Goal: Use online tool/utility: Utilize a website feature to perform a specific function

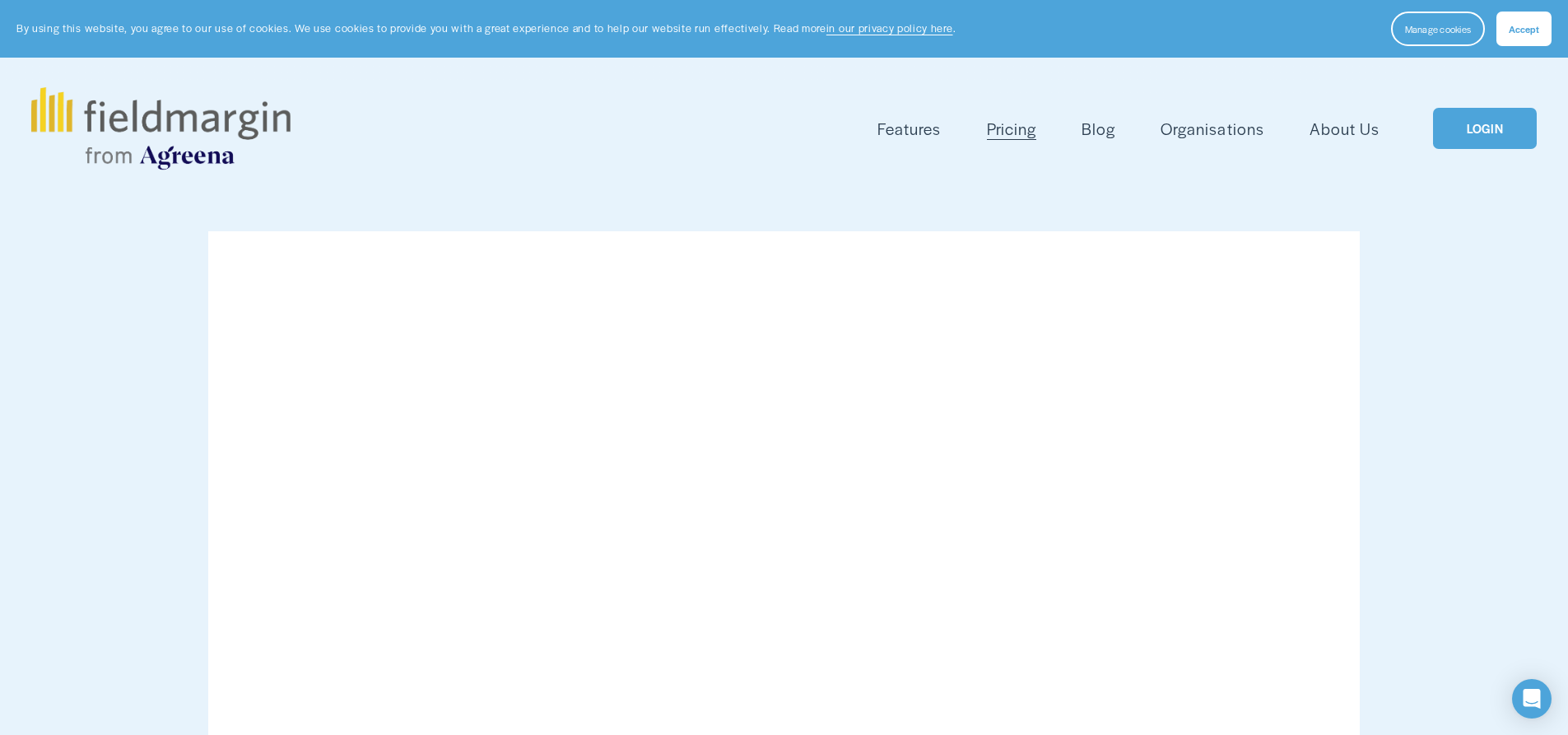
click at [1495, 121] on link "LOGIN" at bounding box center [1485, 128] width 103 height 42
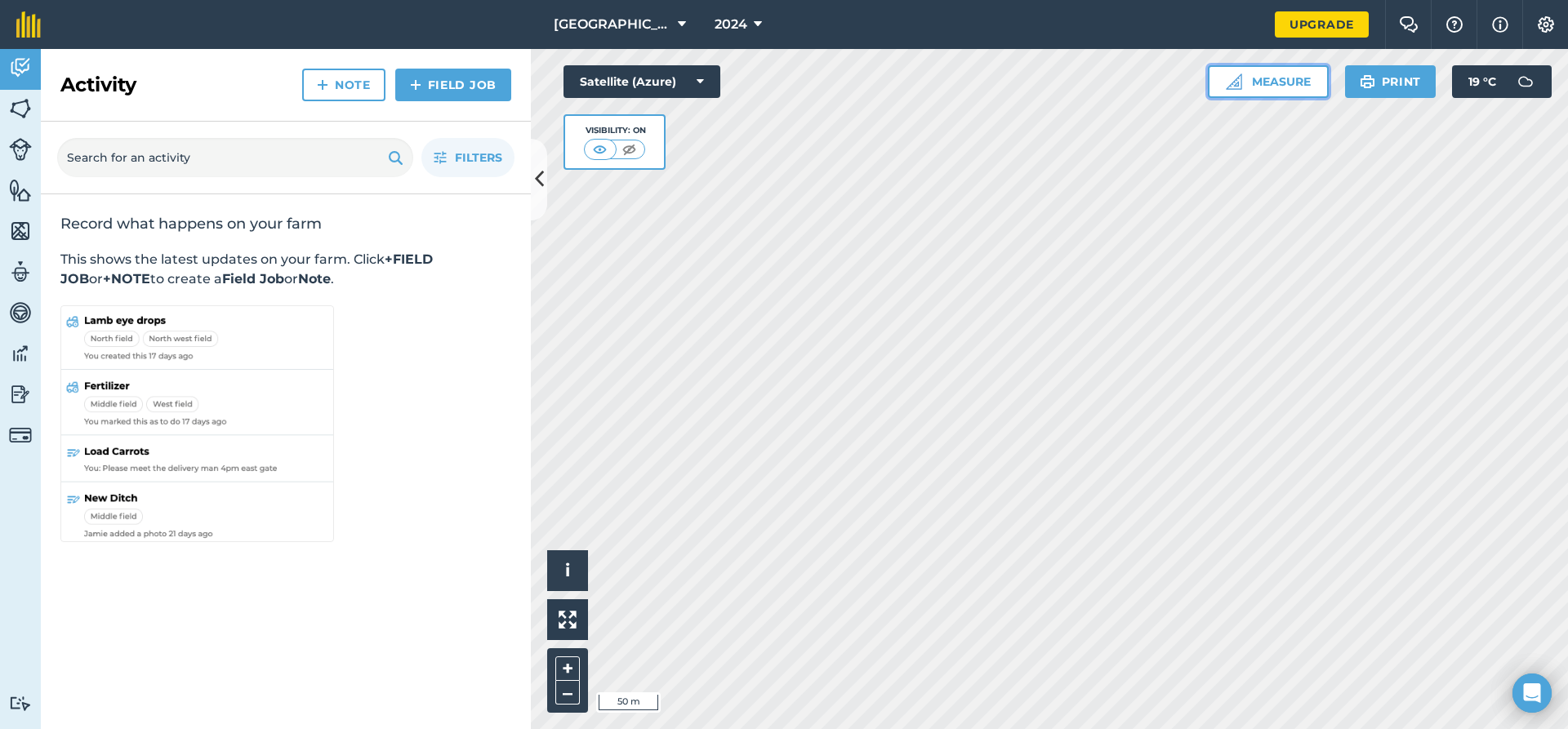
click at [1265, 88] on button "Measure" at bounding box center [1268, 81] width 120 height 33
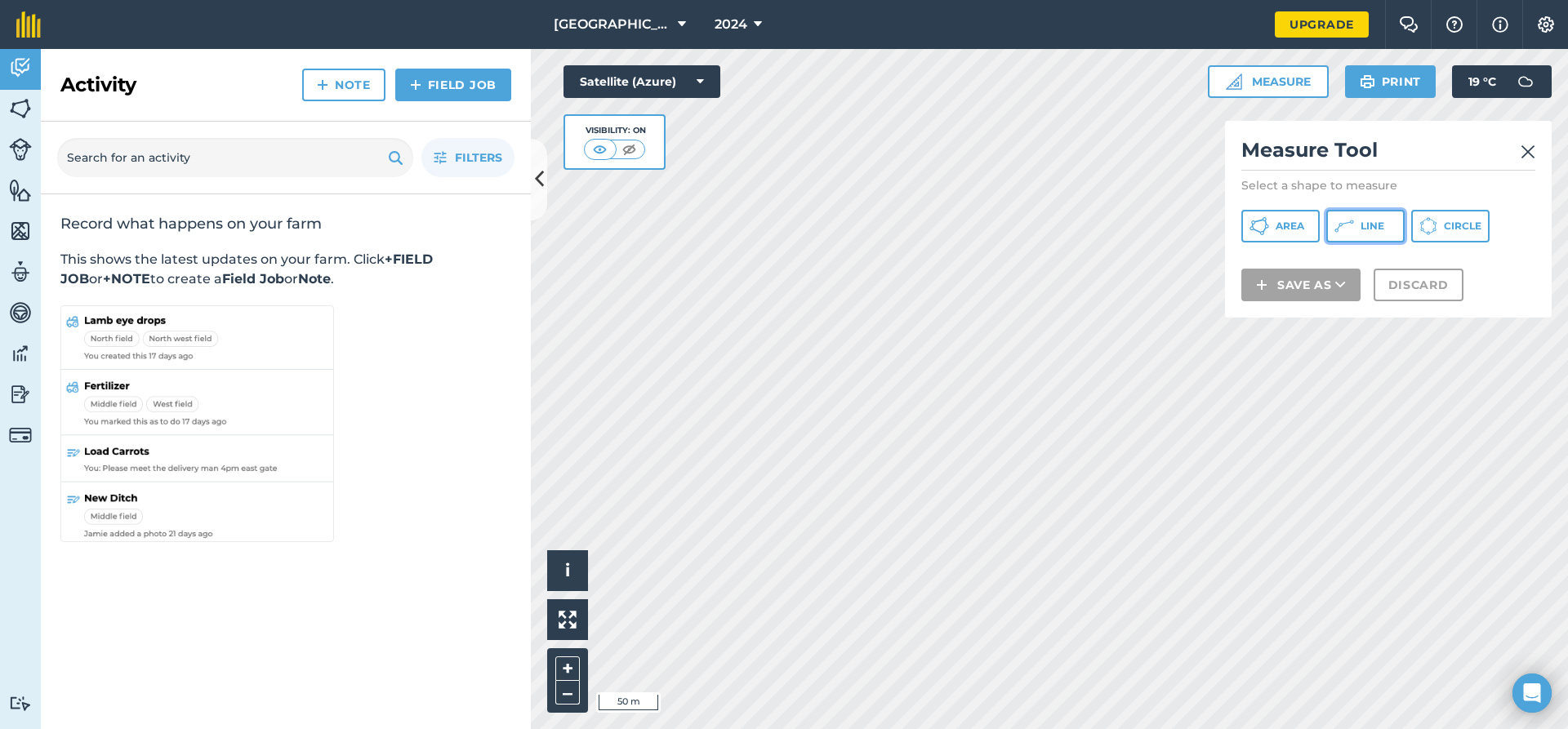
click at [1269, 231] on icon at bounding box center [1259, 226] width 20 height 20
click at [1523, 155] on img at bounding box center [1528, 152] width 15 height 20
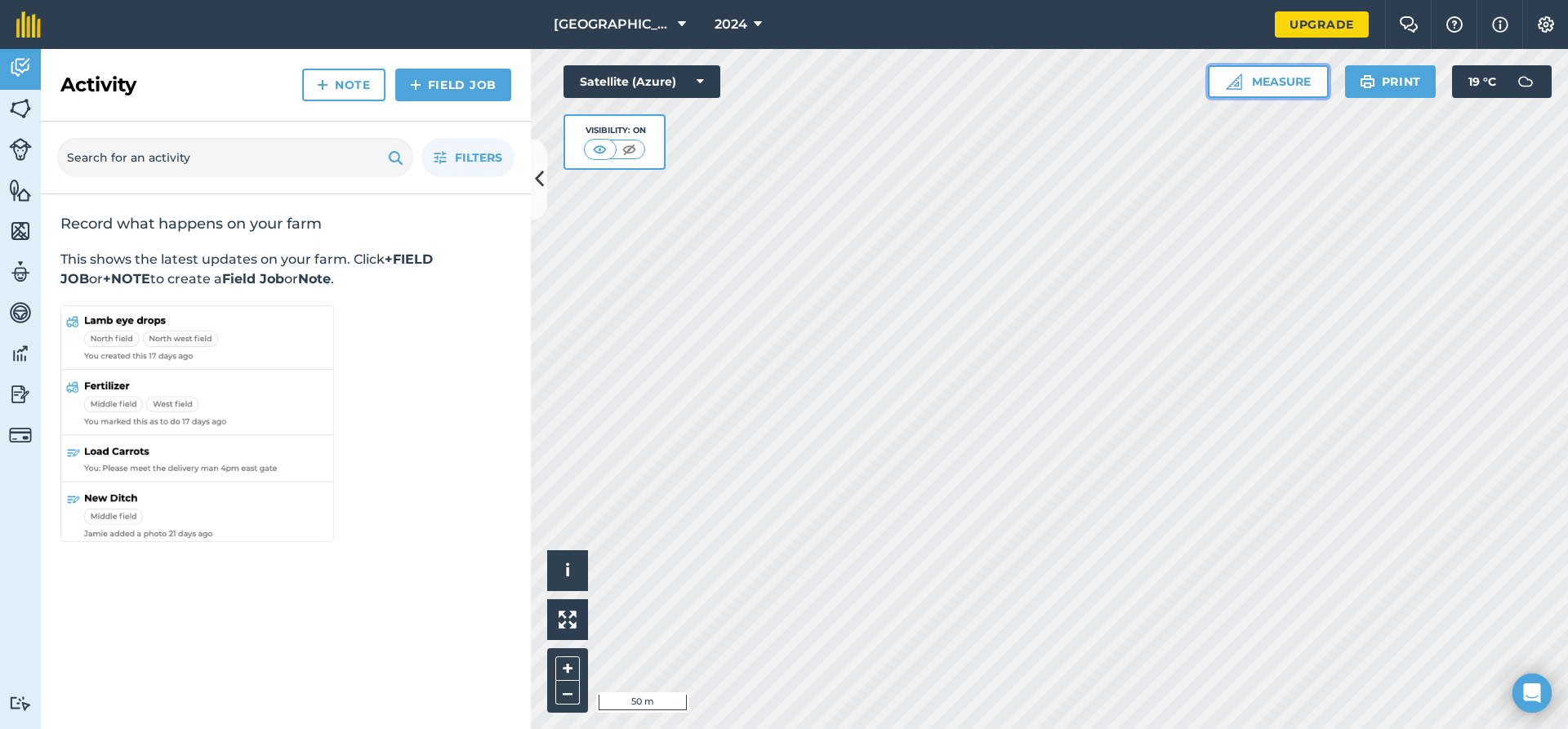
click at [1304, 87] on button "Measure" at bounding box center [1268, 81] width 120 height 33
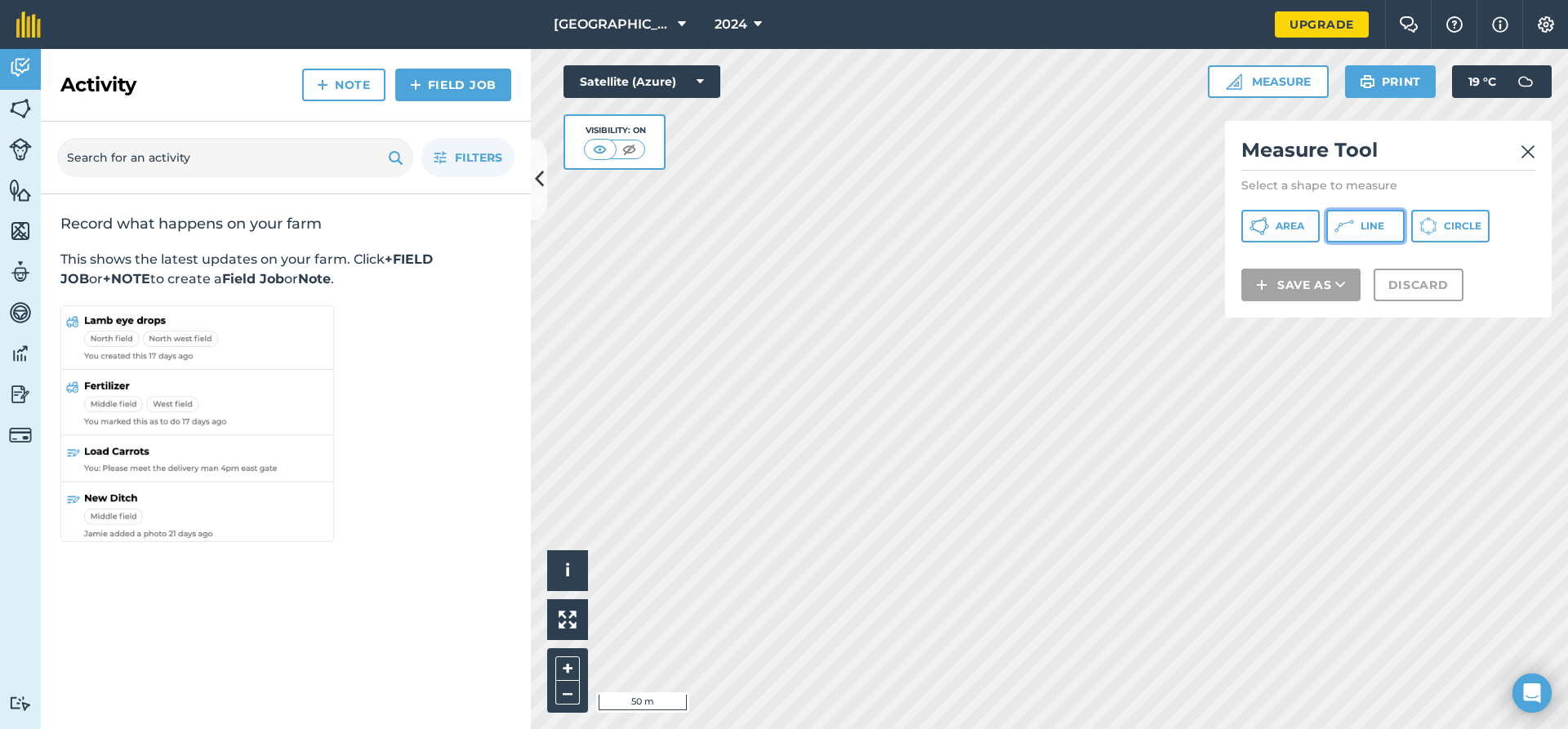
click at [1362, 230] on span "Line" at bounding box center [1373, 226] width 24 height 13
click at [1530, 149] on img at bounding box center [1528, 152] width 15 height 20
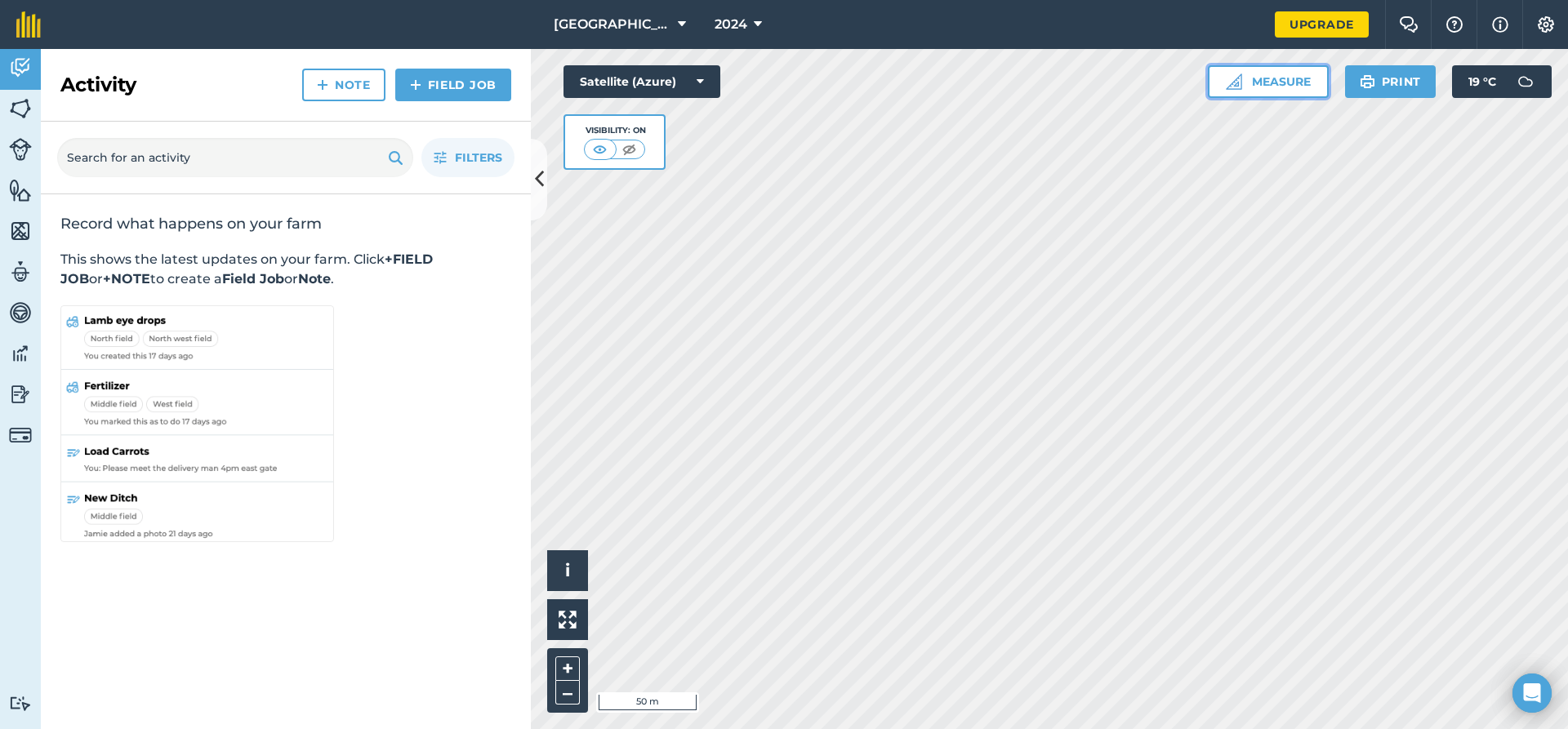
click at [1258, 85] on button "Measure" at bounding box center [1268, 81] width 120 height 33
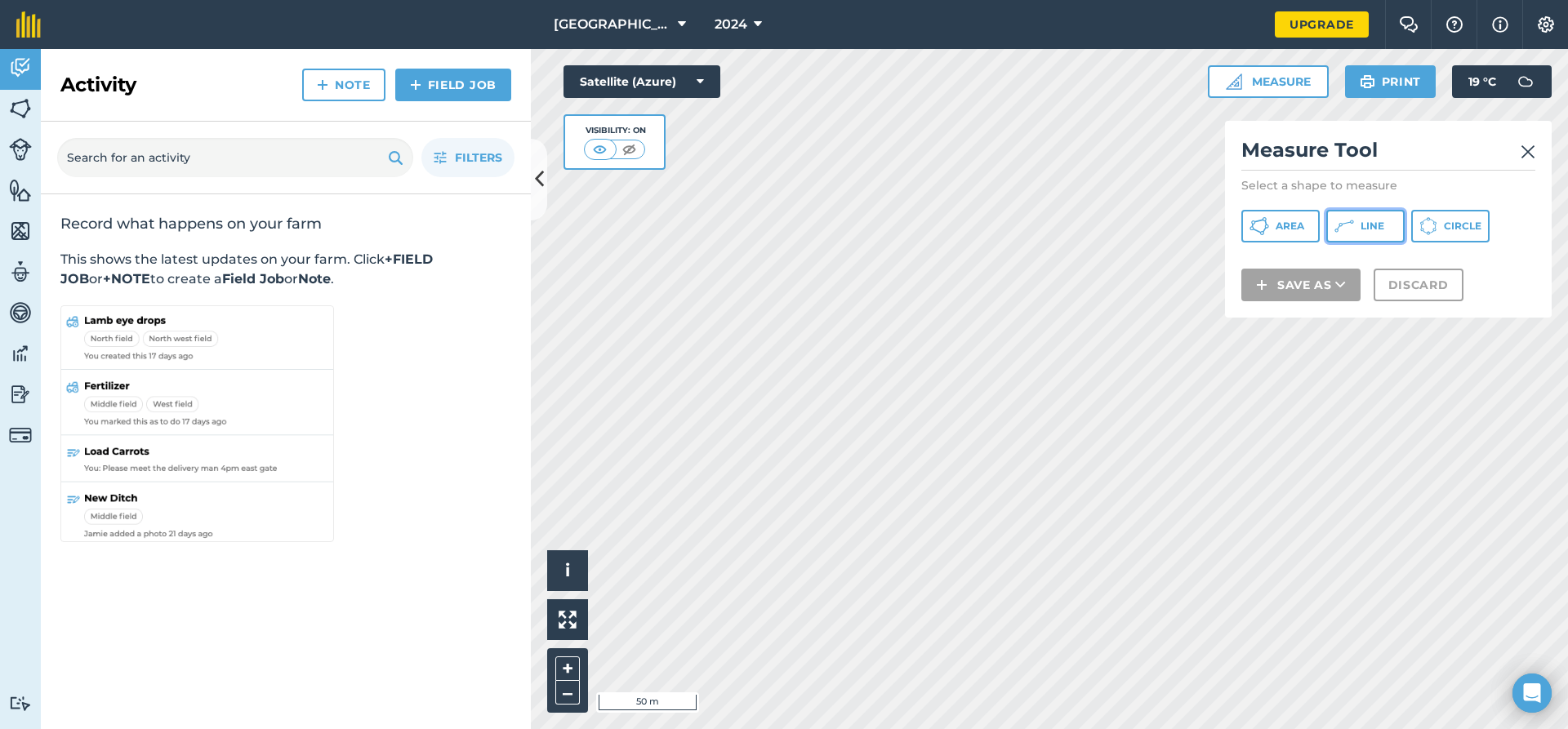
click at [1368, 233] on button "Line" at bounding box center [1365, 226] width 78 height 33
click at [1531, 157] on img at bounding box center [1528, 152] width 15 height 20
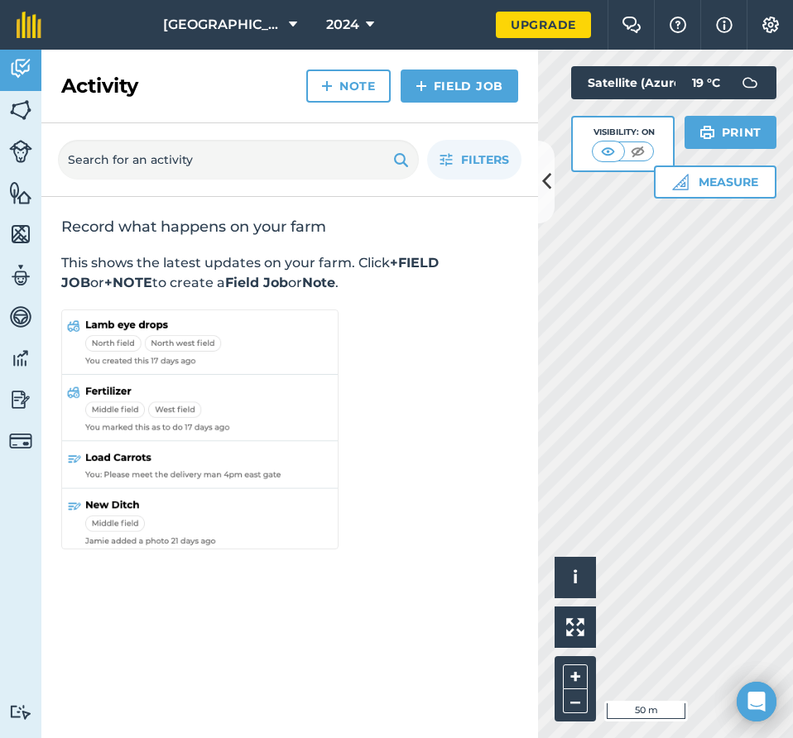
click at [793, 537] on html "Saxonbury Farm 2024 Upgrade Farm Chat Help Info Settings Map printing is not av…" at bounding box center [396, 369] width 793 height 738
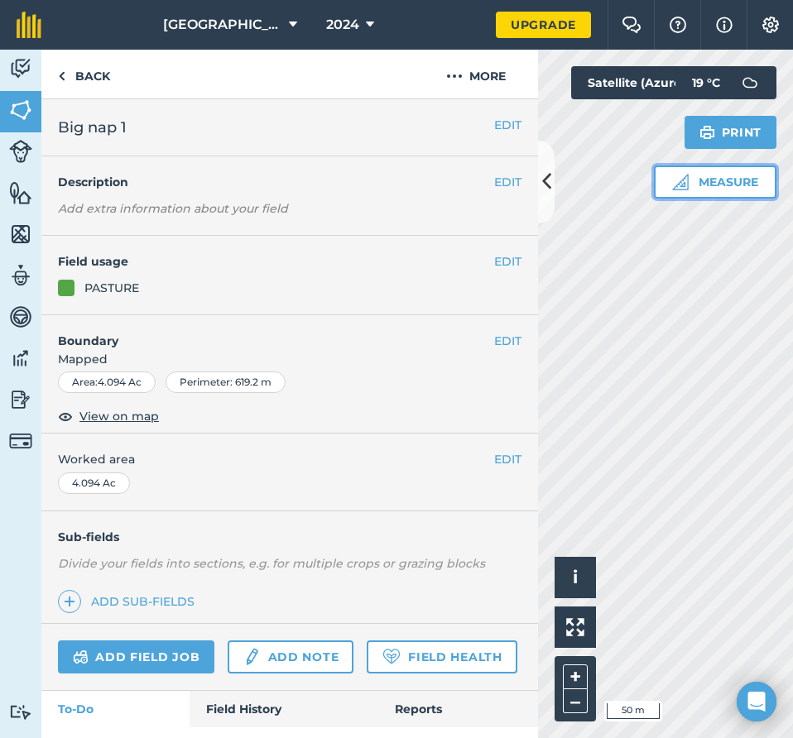
click at [724, 186] on button "Measure" at bounding box center [715, 181] width 122 height 33
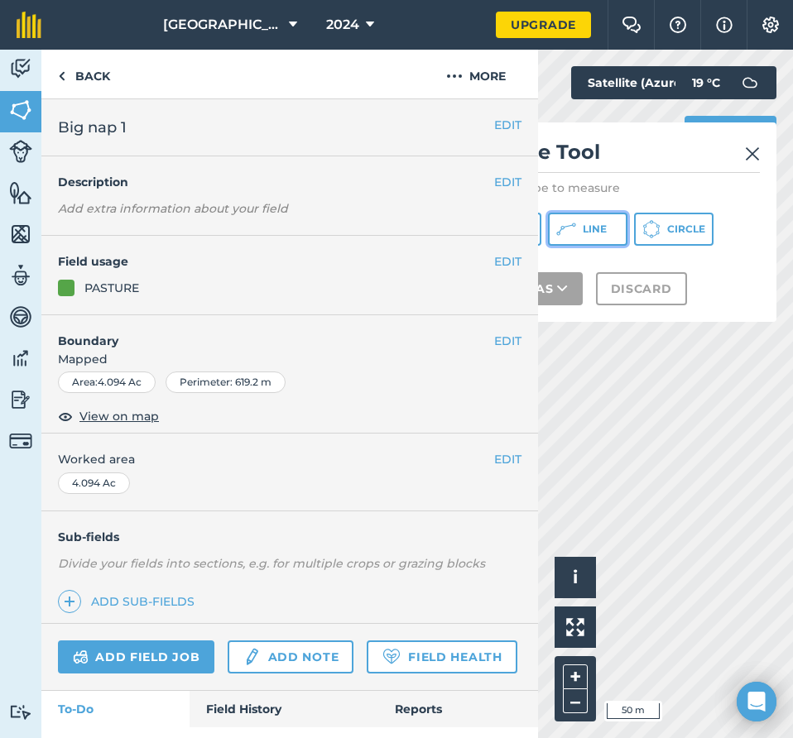
click at [584, 233] on span "Line" at bounding box center [595, 229] width 24 height 13
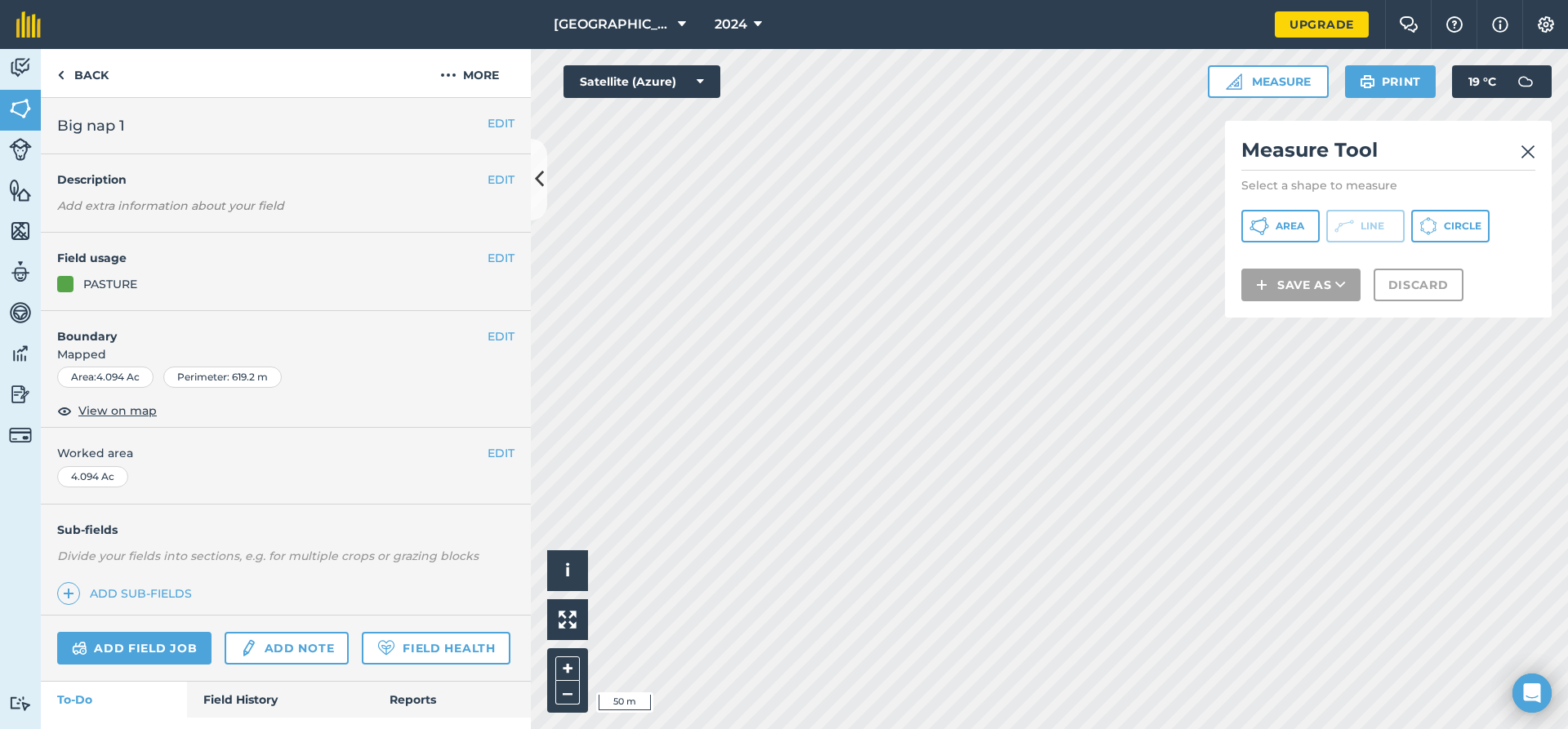
click at [1523, 154] on img at bounding box center [1528, 152] width 15 height 20
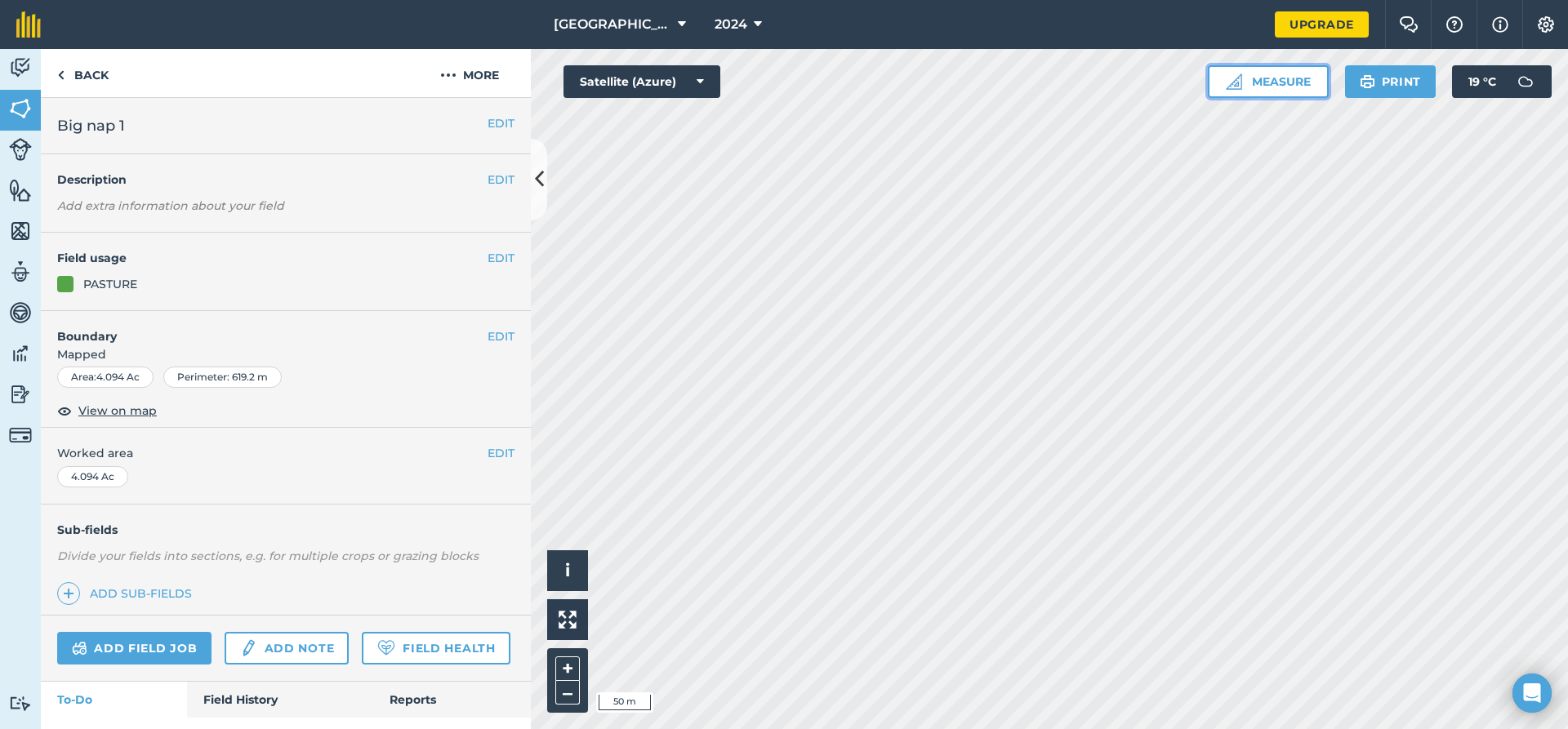
click at [1236, 78] on img at bounding box center [1233, 81] width 17 height 17
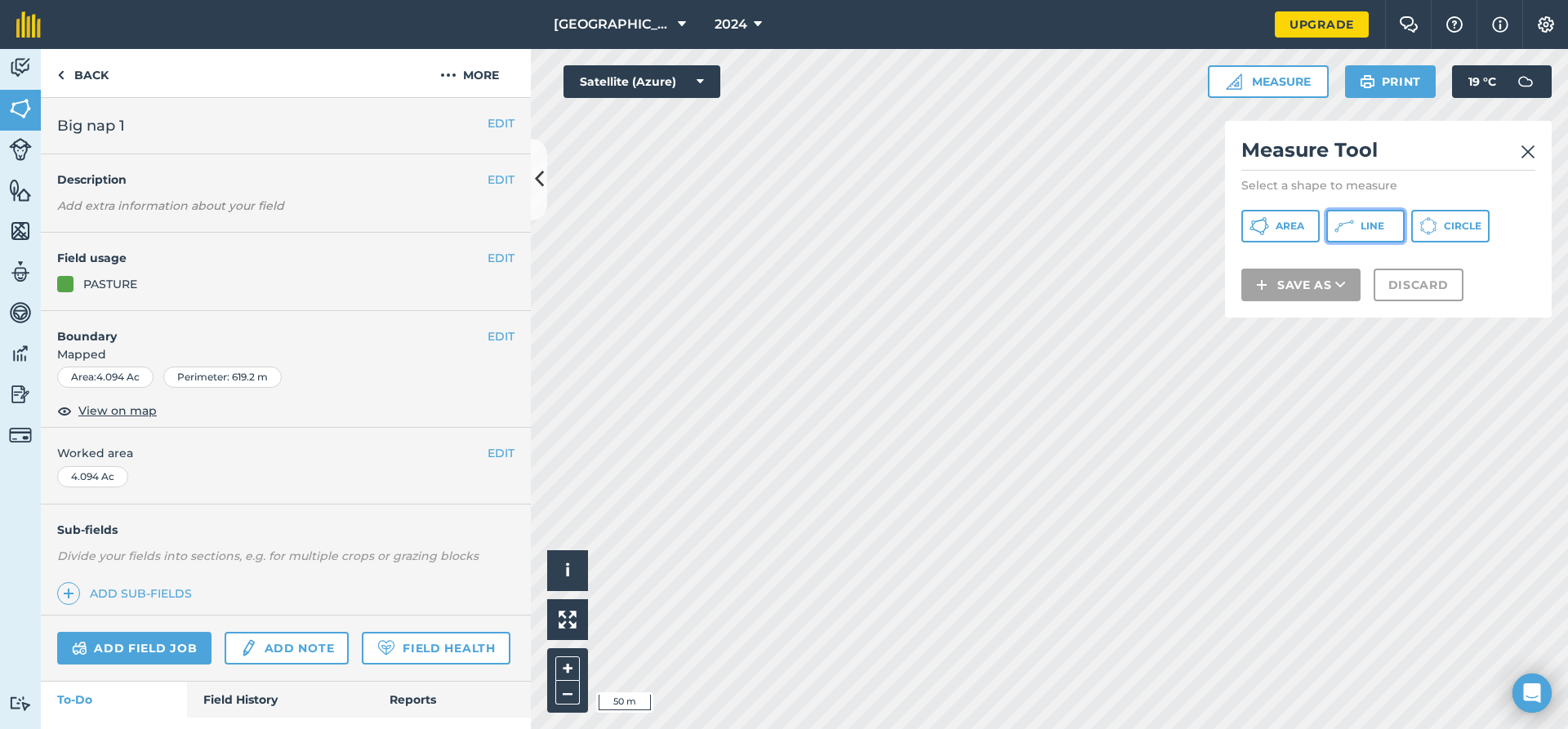
click at [1364, 224] on span "Line" at bounding box center [1373, 226] width 24 height 13
click at [1517, 158] on h2 "Measure Tool" at bounding box center [1388, 154] width 294 height 34
click at [1525, 159] on img at bounding box center [1528, 152] width 15 height 20
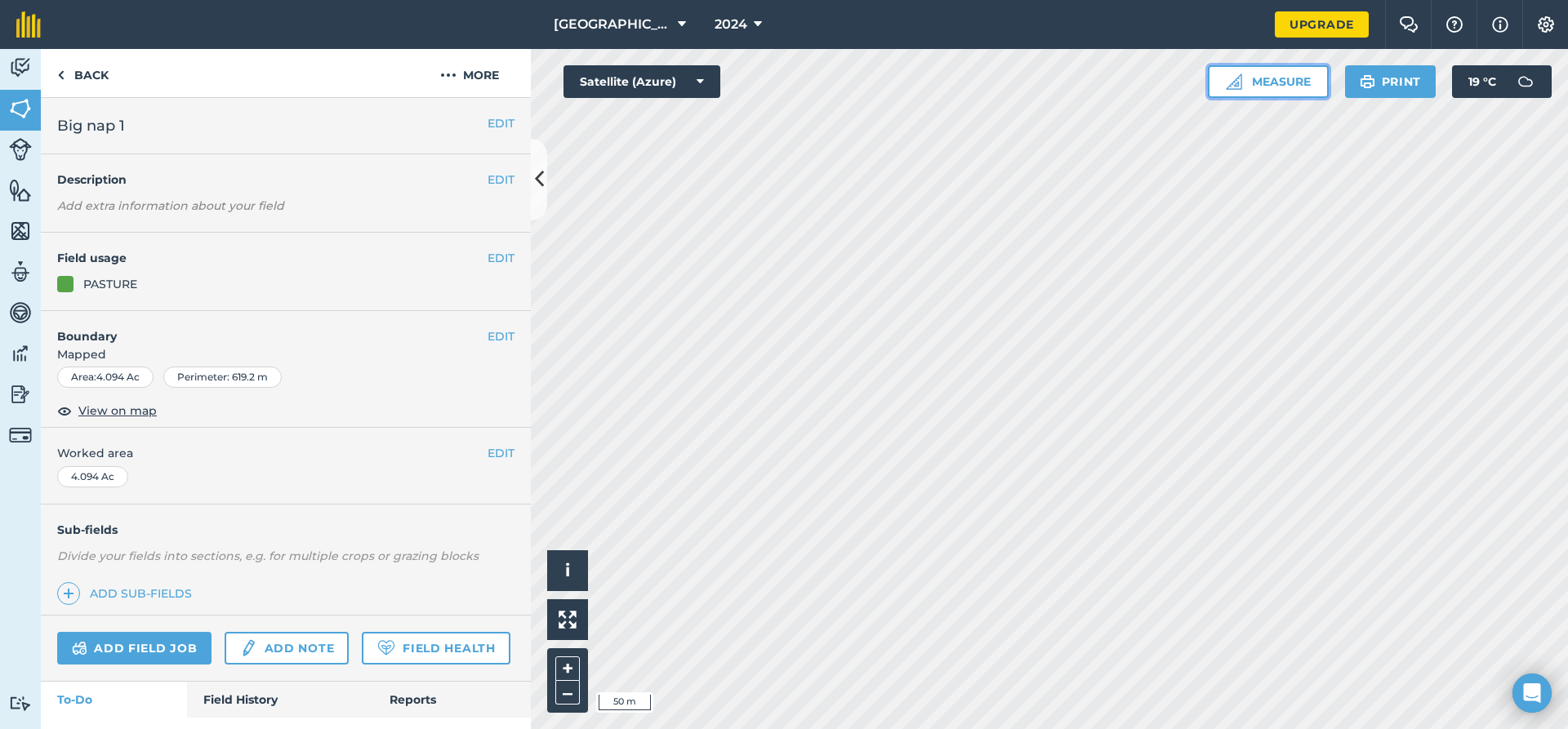
click at [1229, 78] on img at bounding box center [1233, 81] width 17 height 17
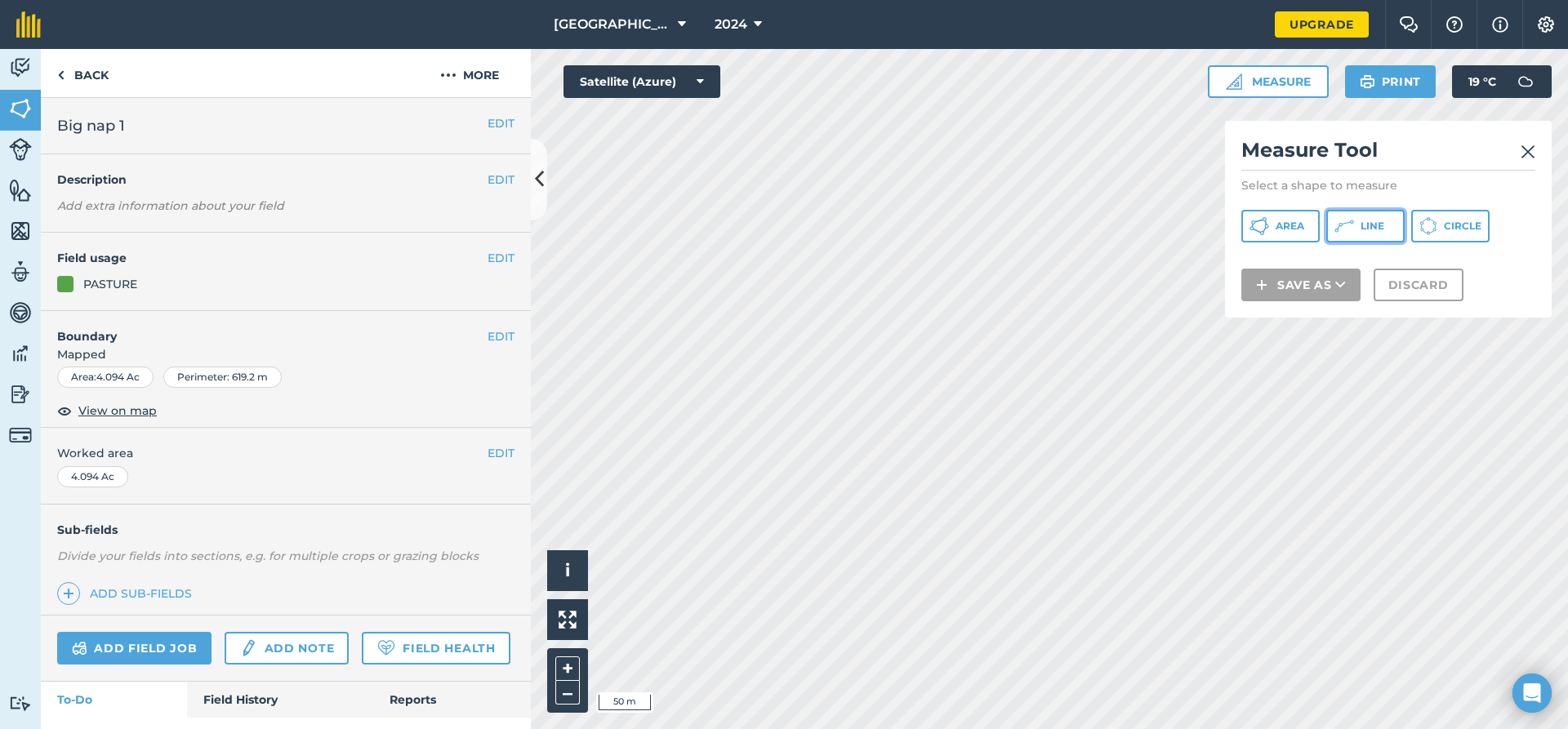
click at [1269, 224] on icon at bounding box center [1259, 226] width 20 height 20
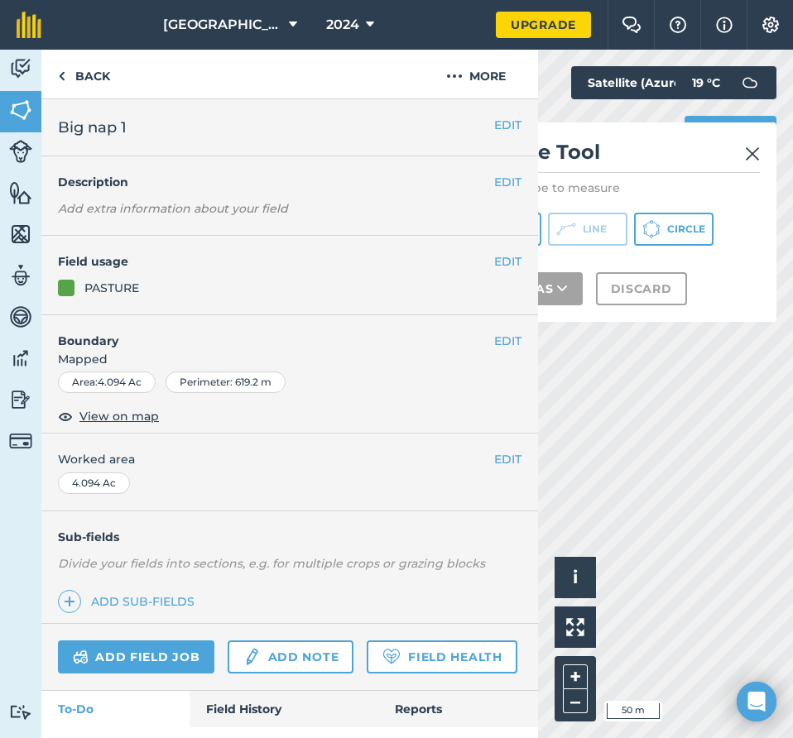
click at [751, 155] on img at bounding box center [752, 154] width 15 height 20
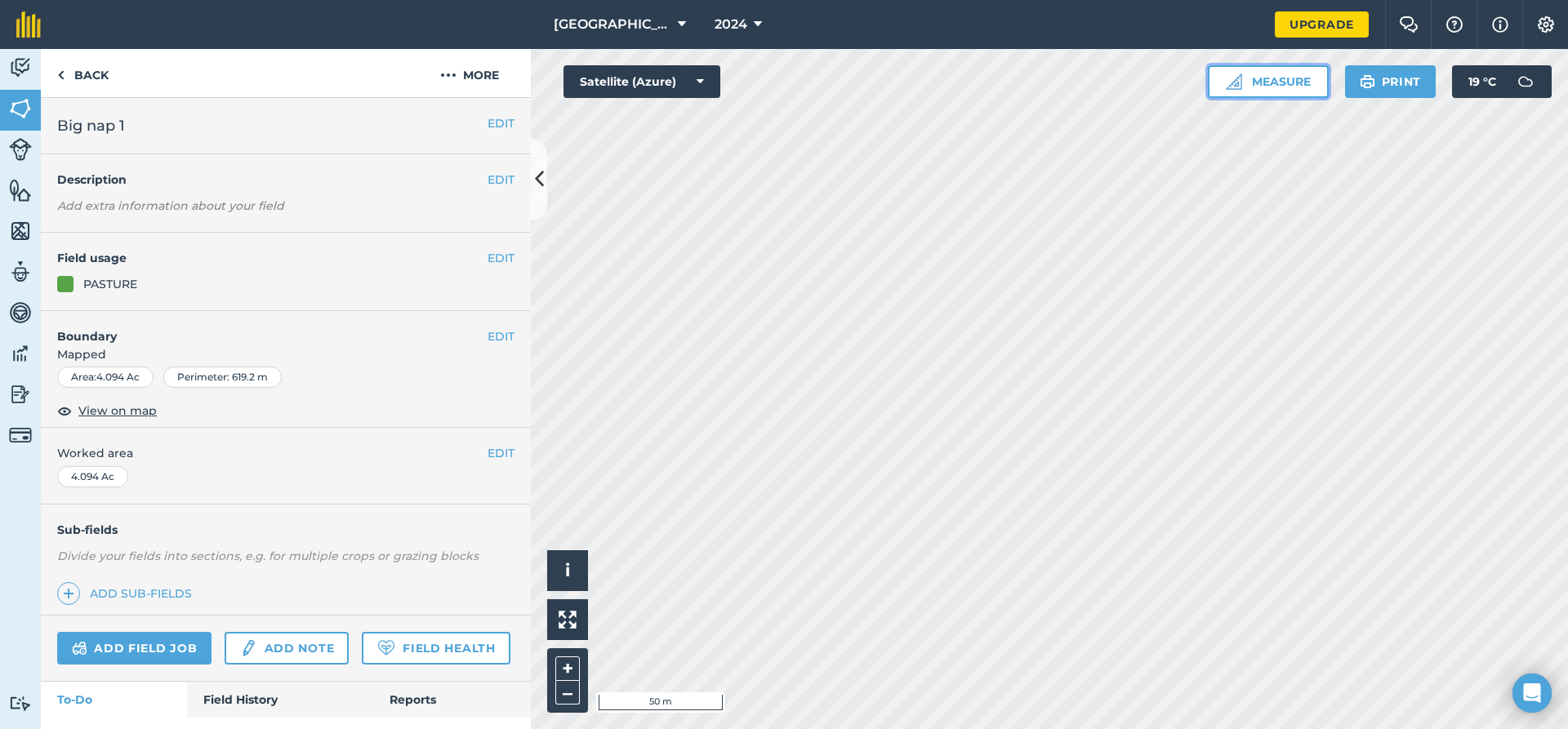
click at [1290, 87] on button "Measure" at bounding box center [1268, 81] width 120 height 33
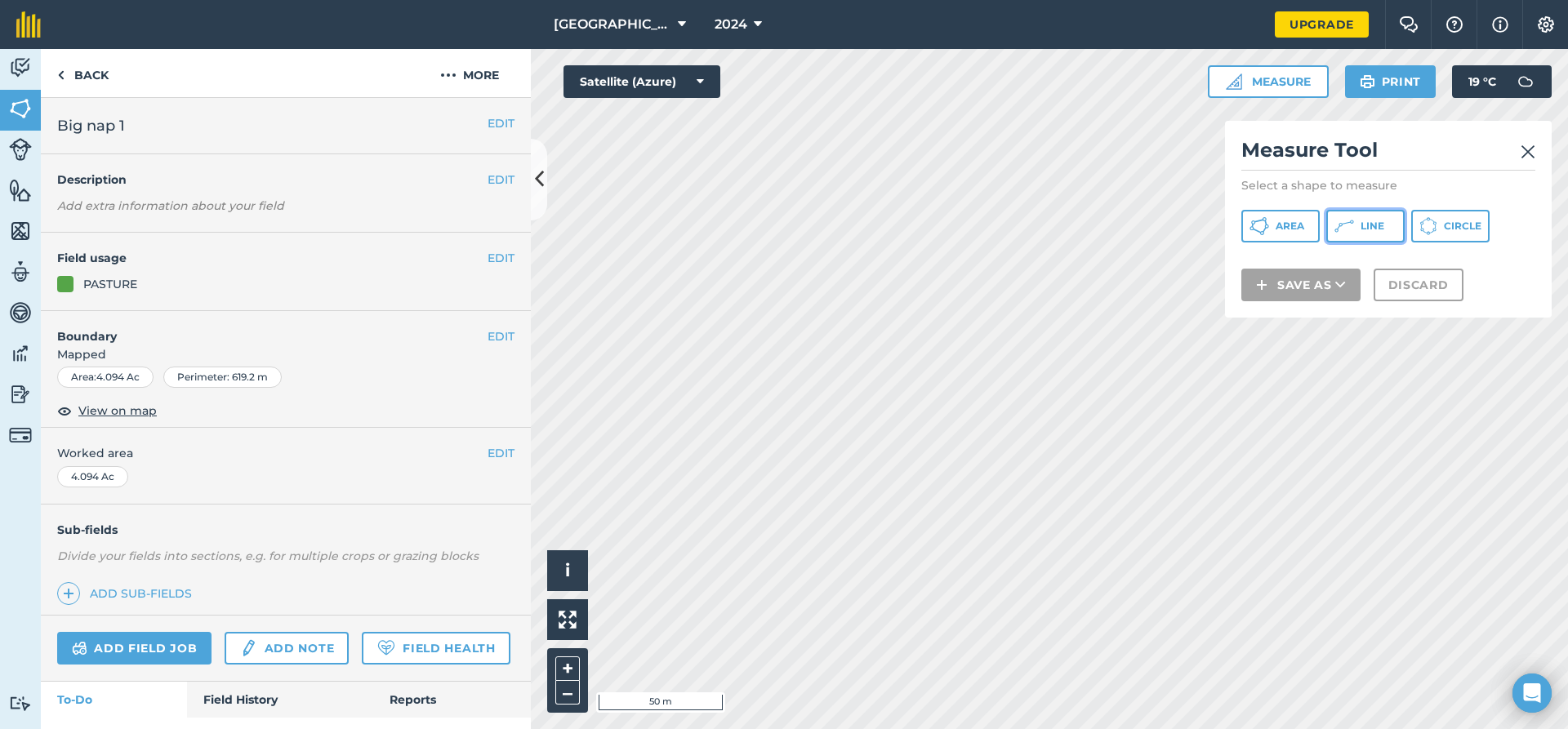
click at [1364, 228] on span "Line" at bounding box center [1373, 226] width 24 height 13
click at [1525, 146] on img at bounding box center [1528, 152] width 15 height 20
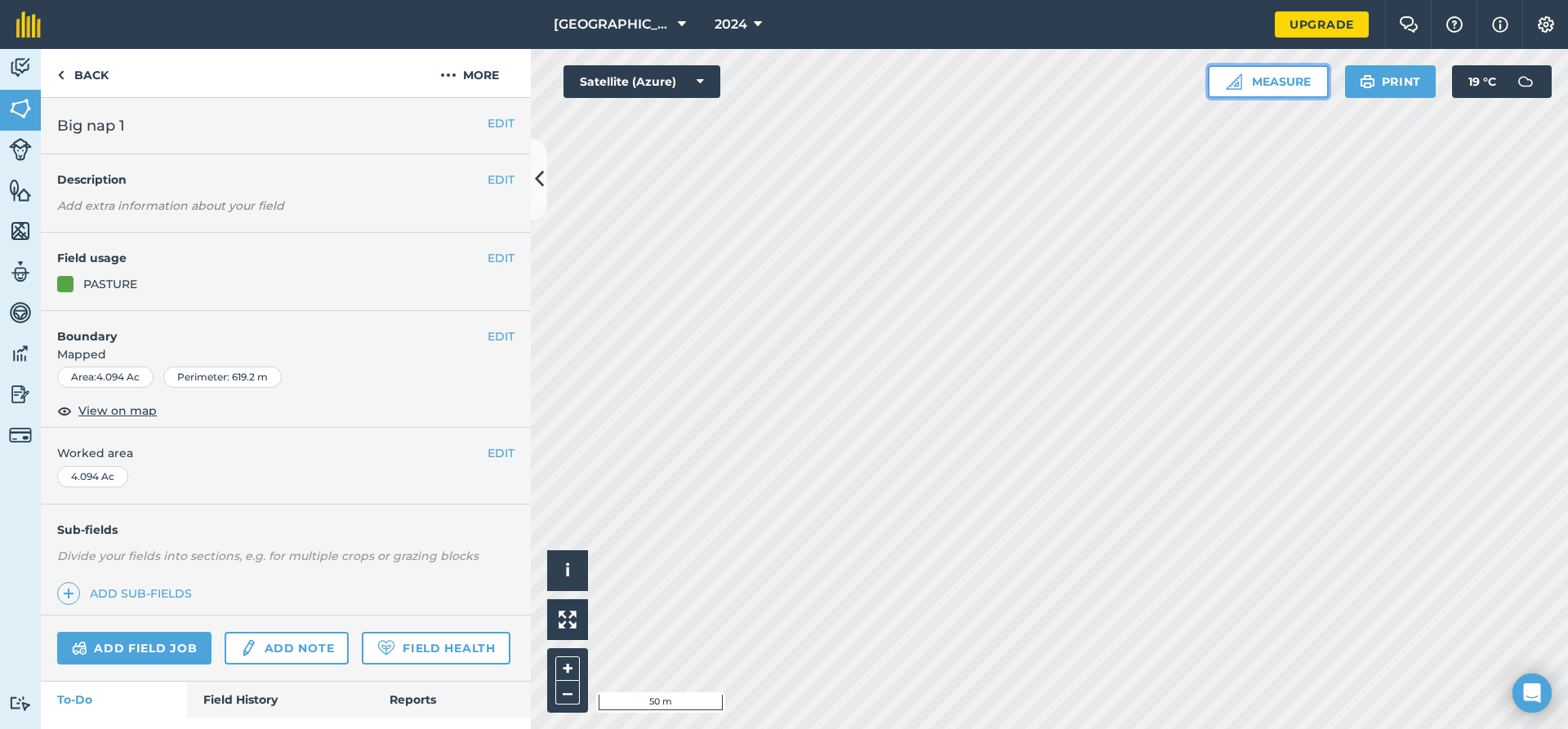
click at [1242, 83] on button "Measure" at bounding box center [1268, 81] width 120 height 33
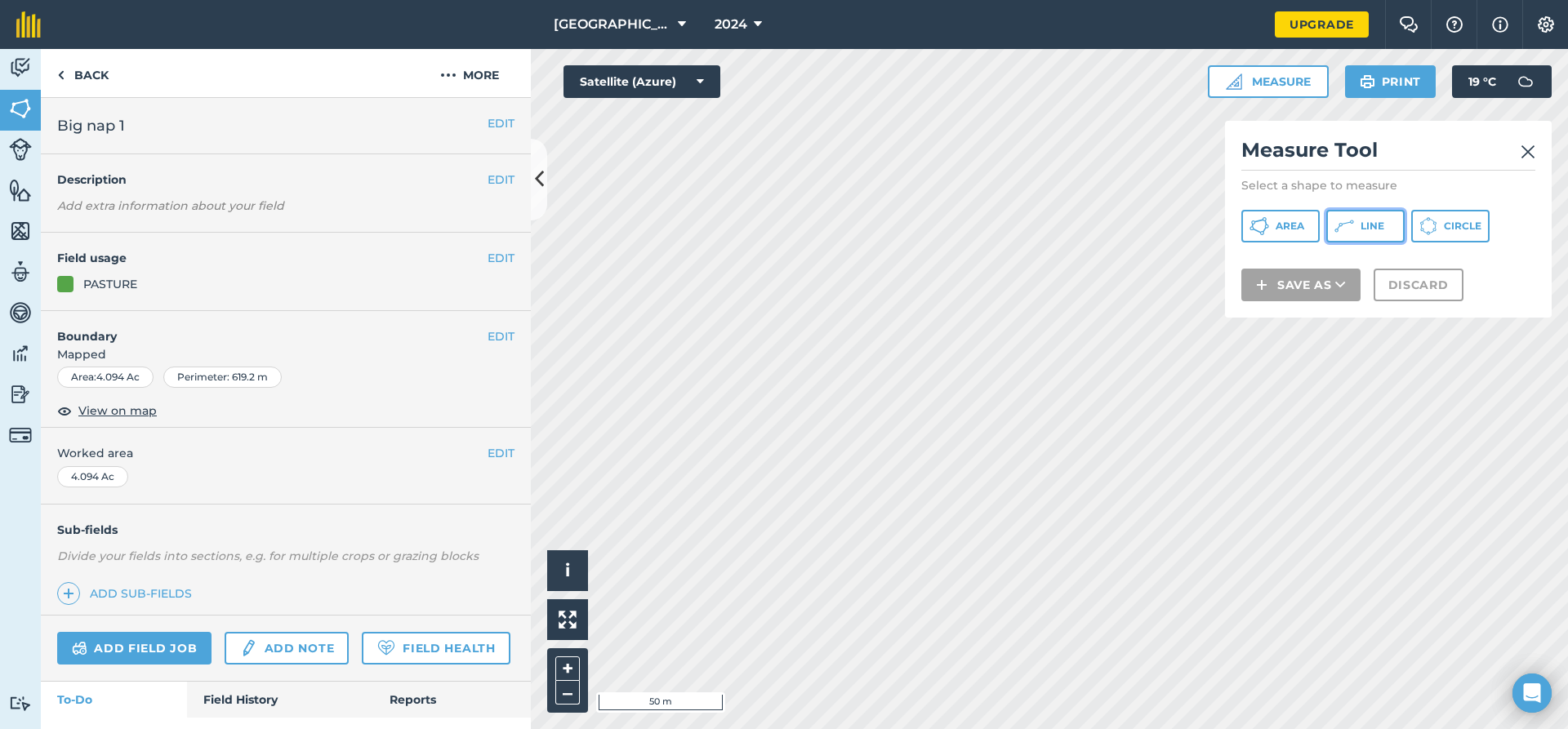
click at [1363, 220] on span "Line" at bounding box center [1373, 226] width 24 height 13
click at [1536, 156] on div "Measure Tool Select a shape to measure Area Line Circle Save as Discard" at bounding box center [1387, 218] width 327 height 196
click at [1526, 154] on img at bounding box center [1528, 152] width 15 height 20
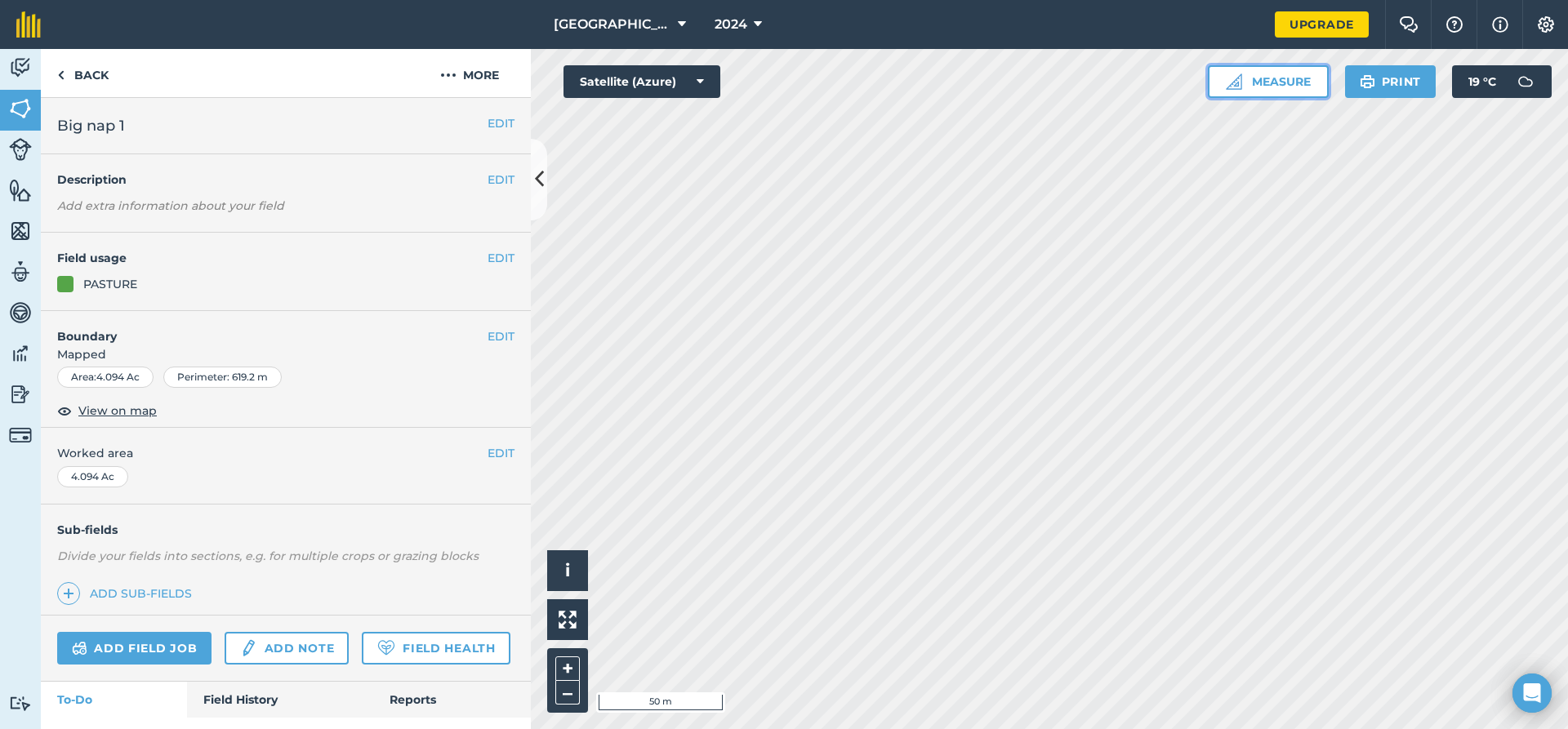
click at [1291, 83] on button "Measure" at bounding box center [1268, 81] width 120 height 33
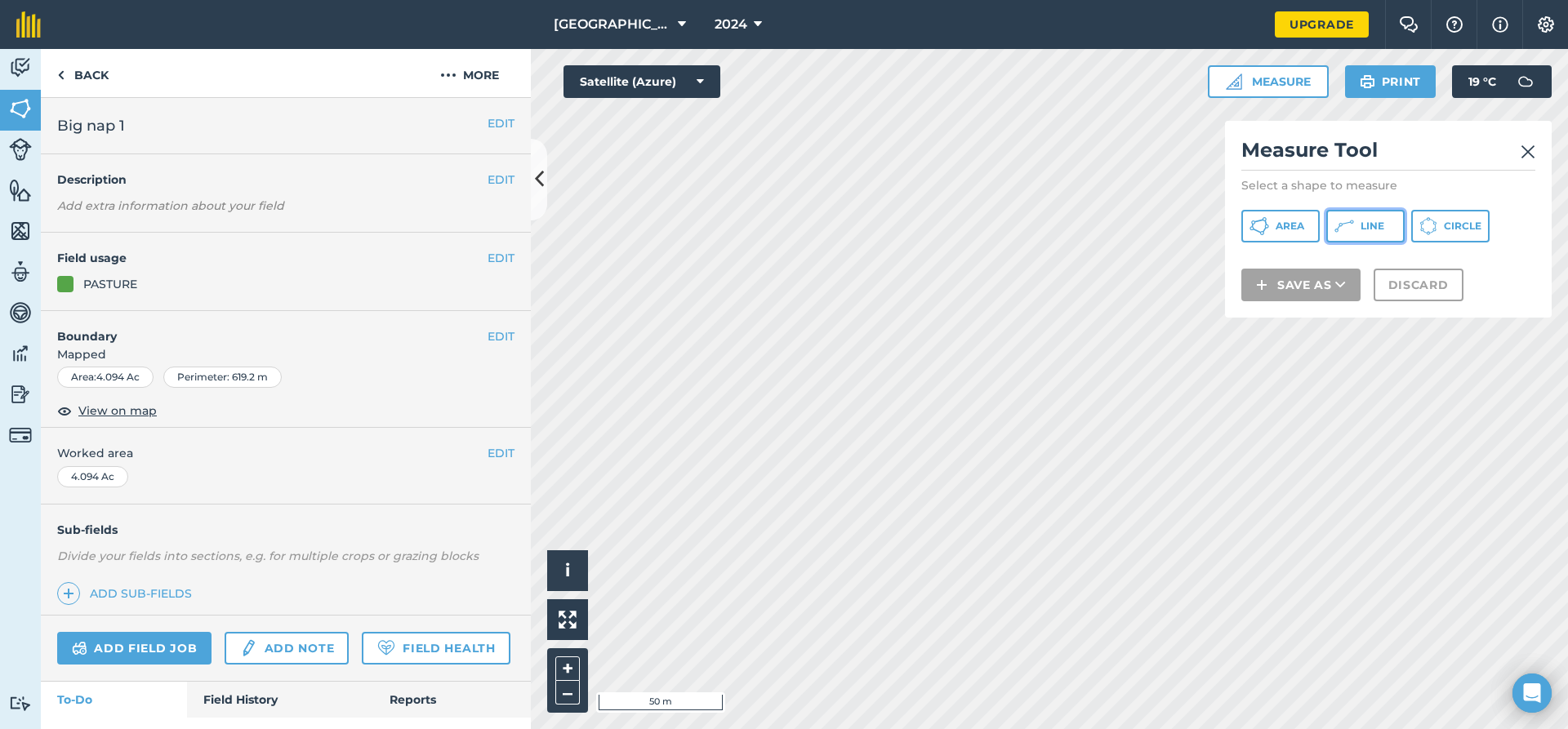
click at [1375, 229] on span "Line" at bounding box center [1373, 226] width 24 height 13
